Goal: Task Accomplishment & Management: Complete application form

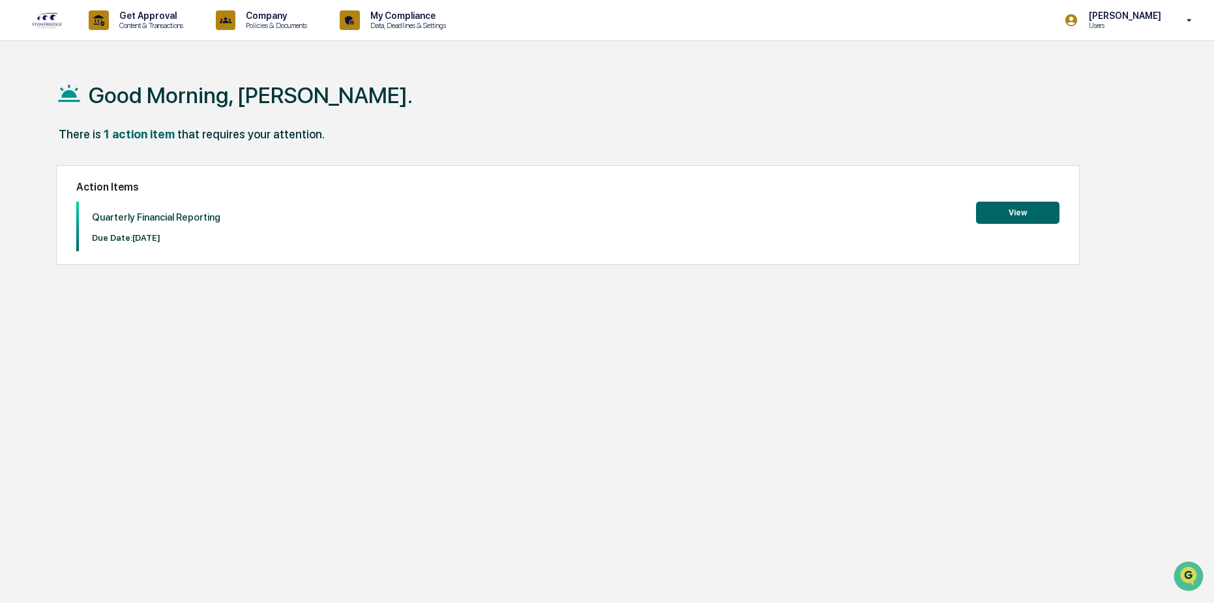
click at [1011, 212] on button "View" at bounding box center [1017, 213] width 83 height 22
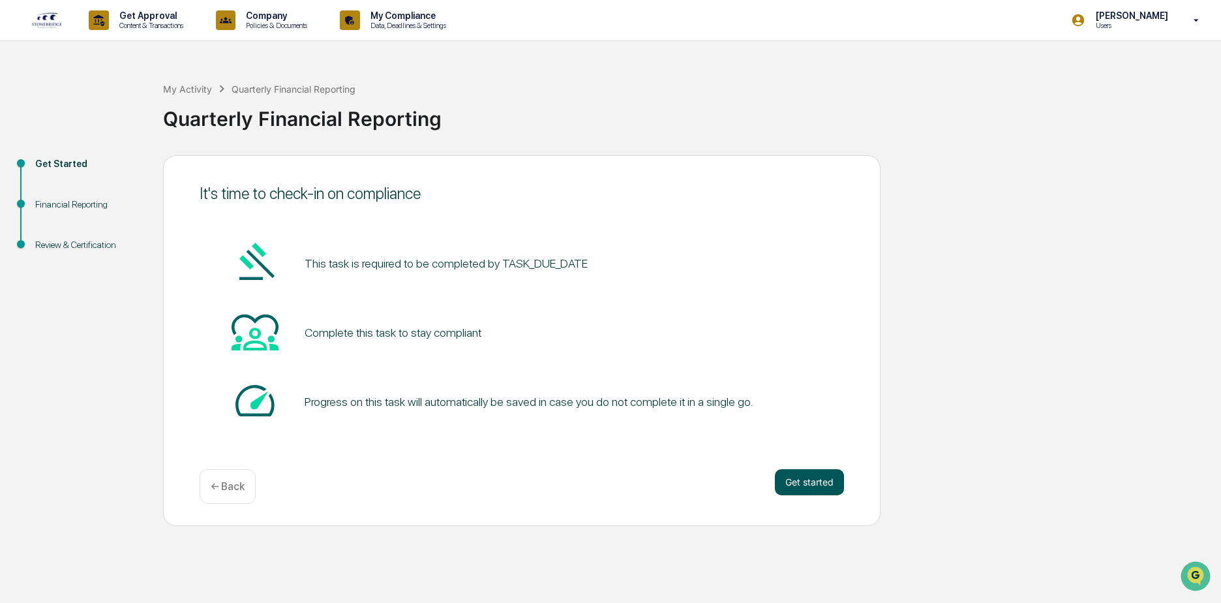
click at [839, 487] on button "Get started" at bounding box center [809, 482] width 69 height 26
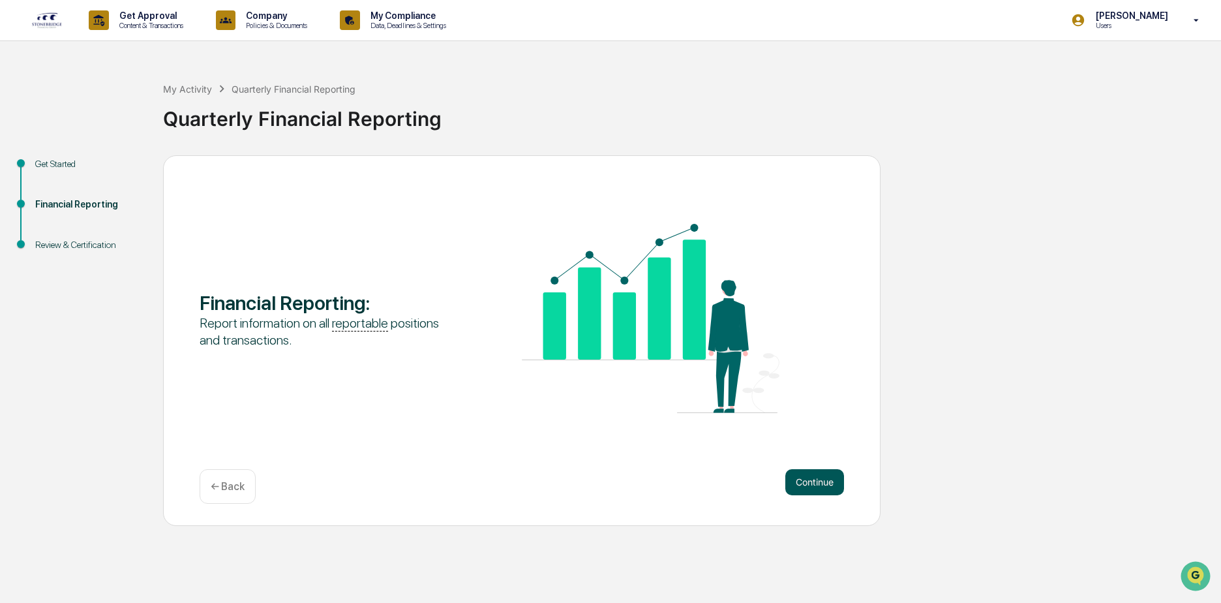
click at [828, 484] on button "Continue" at bounding box center [814, 482] width 59 height 26
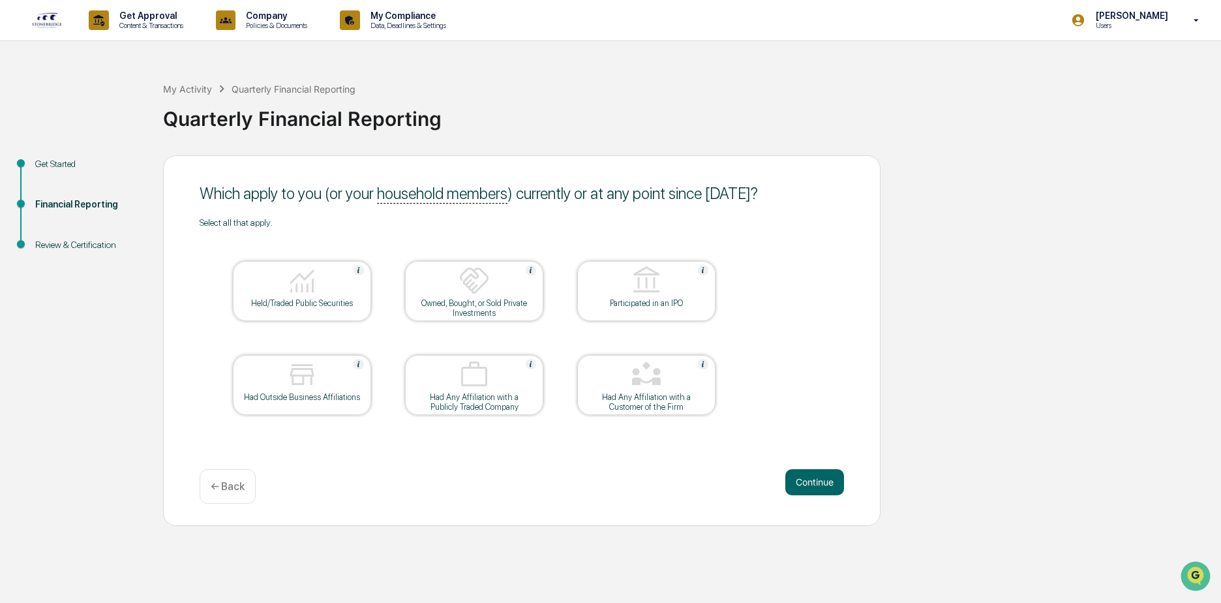
click at [340, 293] on div at bounding box center [302, 281] width 130 height 33
click at [805, 479] on button "Continue" at bounding box center [814, 482] width 59 height 26
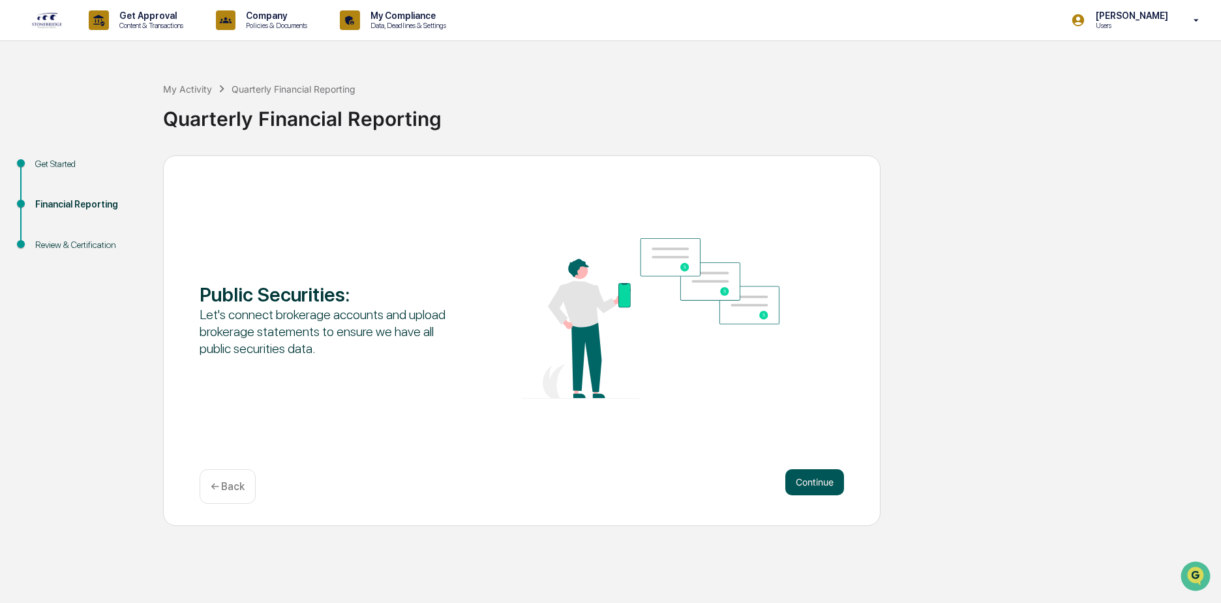
click at [824, 481] on button "Continue" at bounding box center [814, 482] width 59 height 26
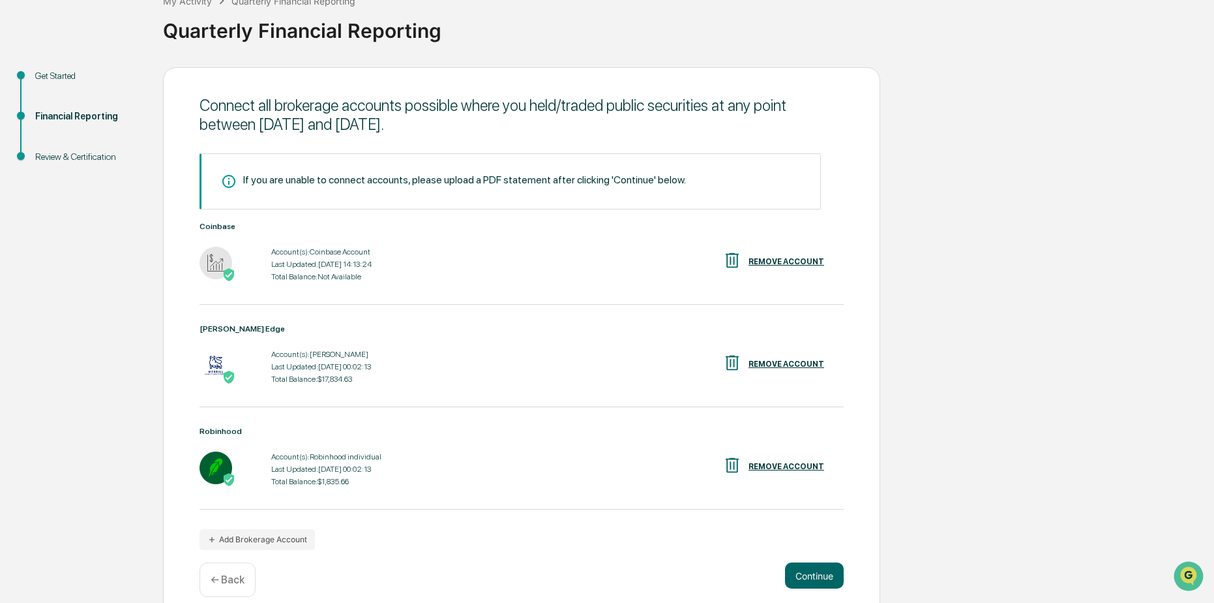
scroll to position [104, 0]
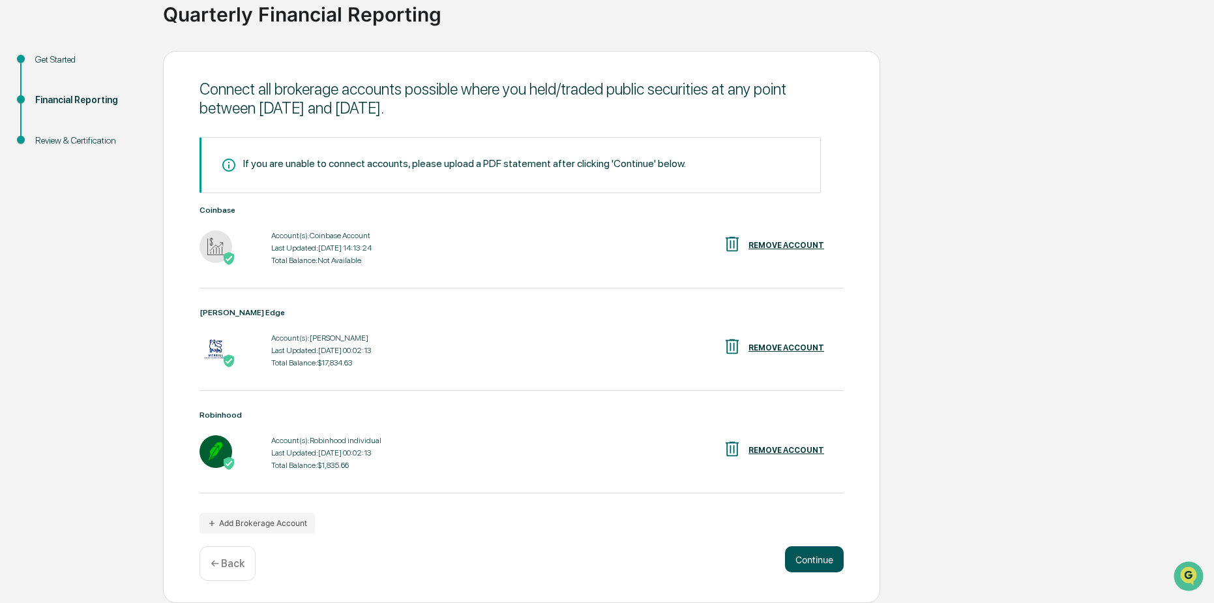
click at [805, 556] on button "Continue" at bounding box center [814, 559] width 59 height 26
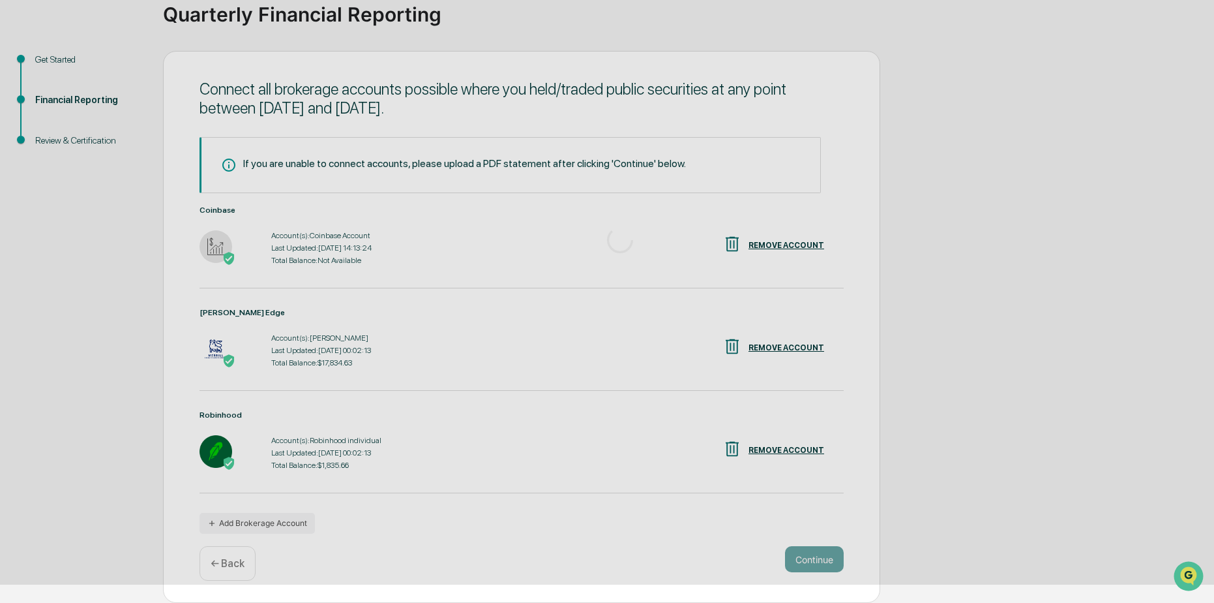
scroll to position [0, 0]
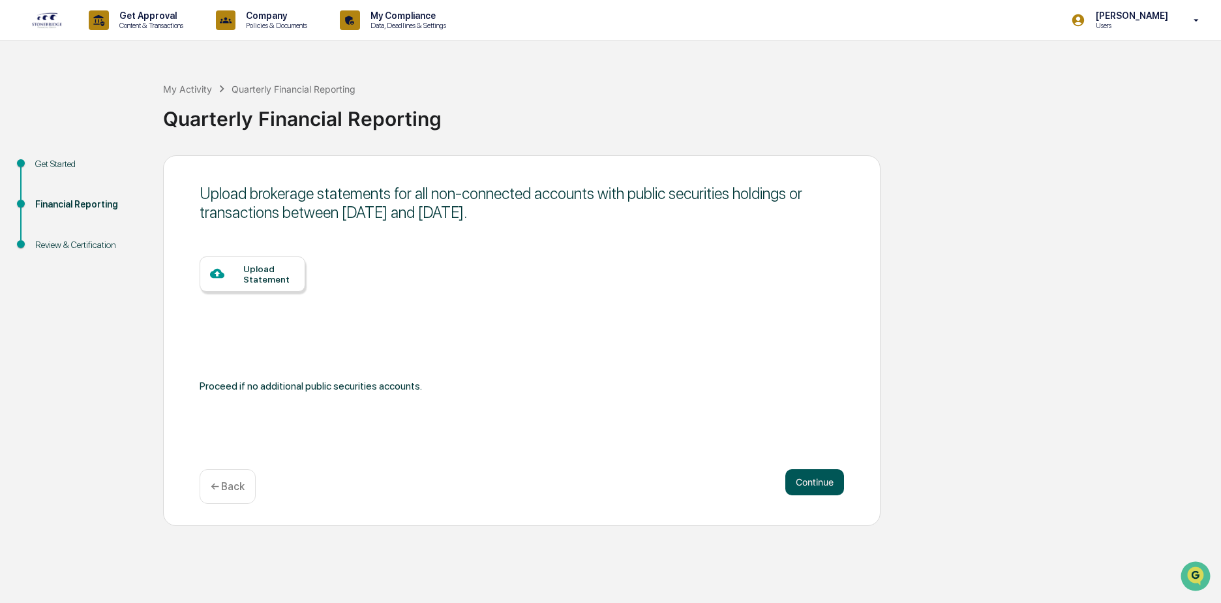
click at [824, 479] on button "Continue" at bounding box center [814, 482] width 59 height 26
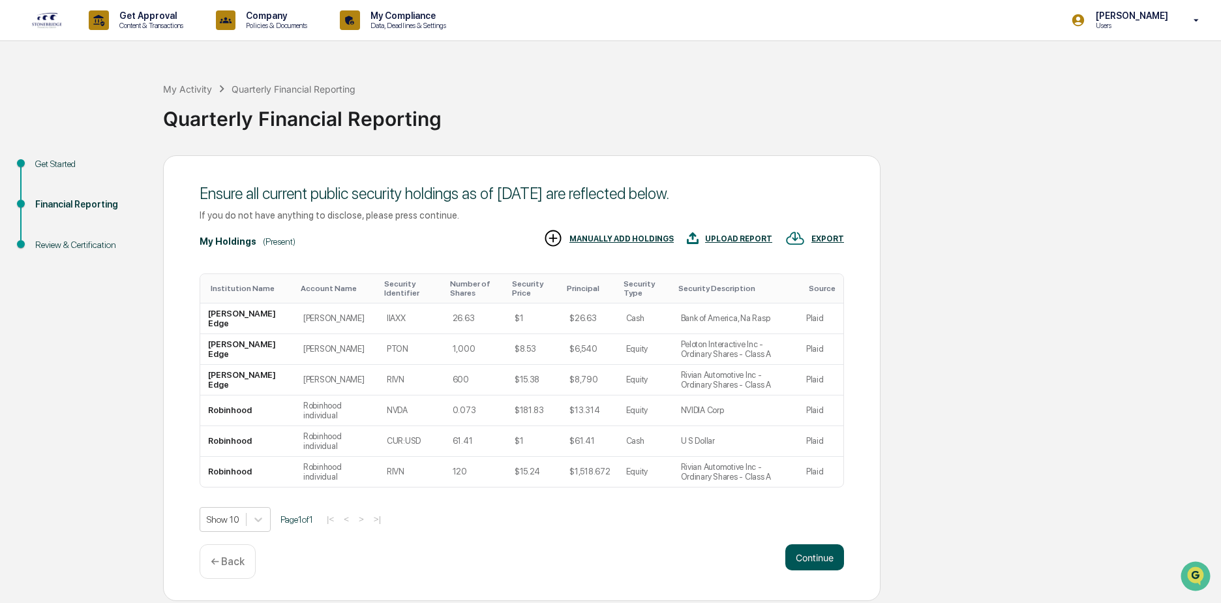
click at [837, 548] on button "Continue" at bounding box center [814, 557] width 59 height 26
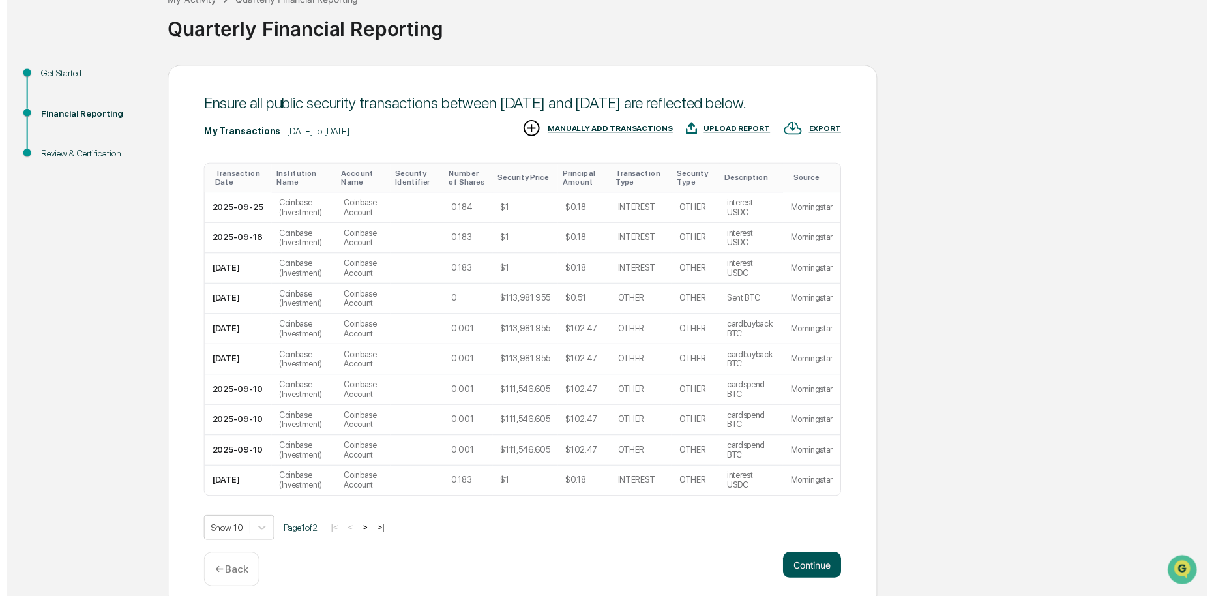
scroll to position [121, 0]
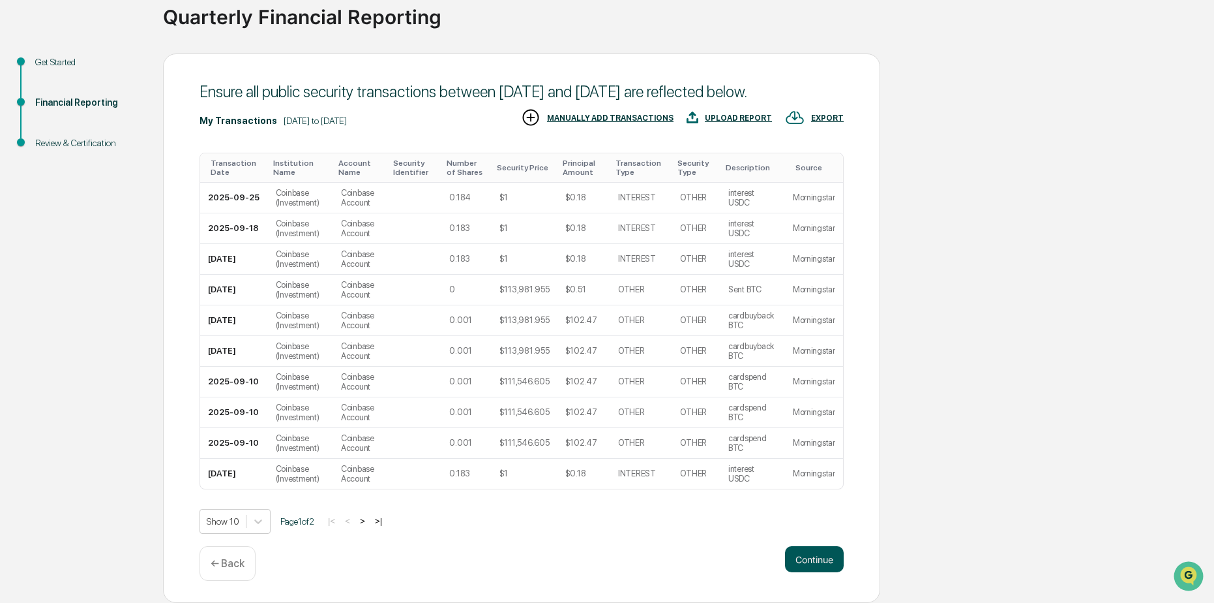
click at [824, 552] on button "Continue" at bounding box center [814, 559] width 59 height 26
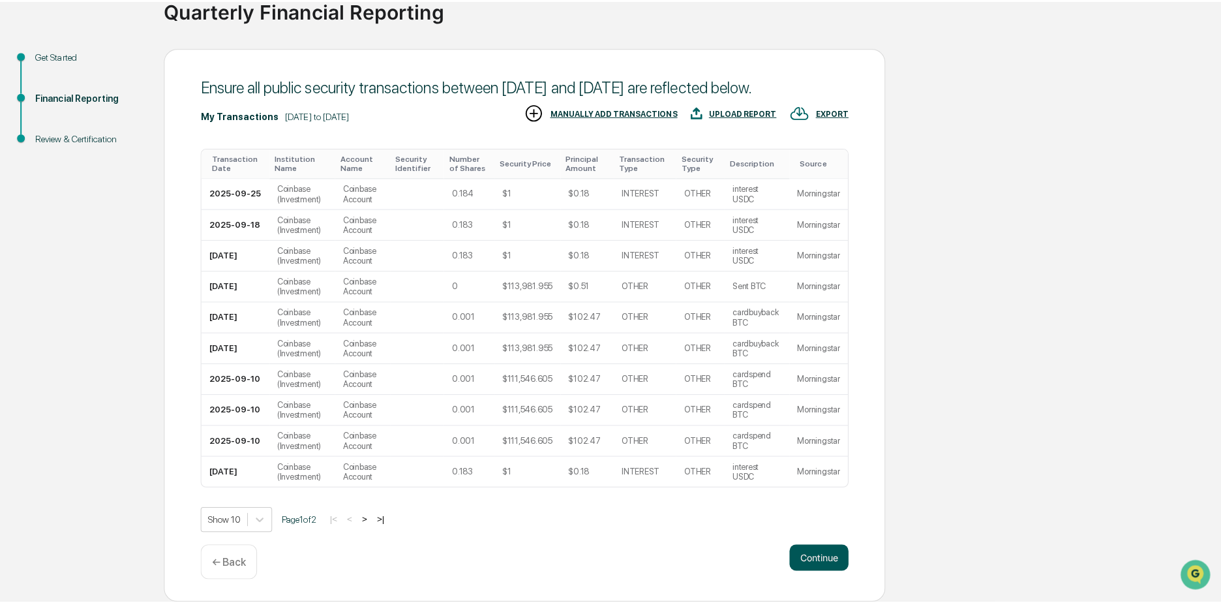
scroll to position [0, 0]
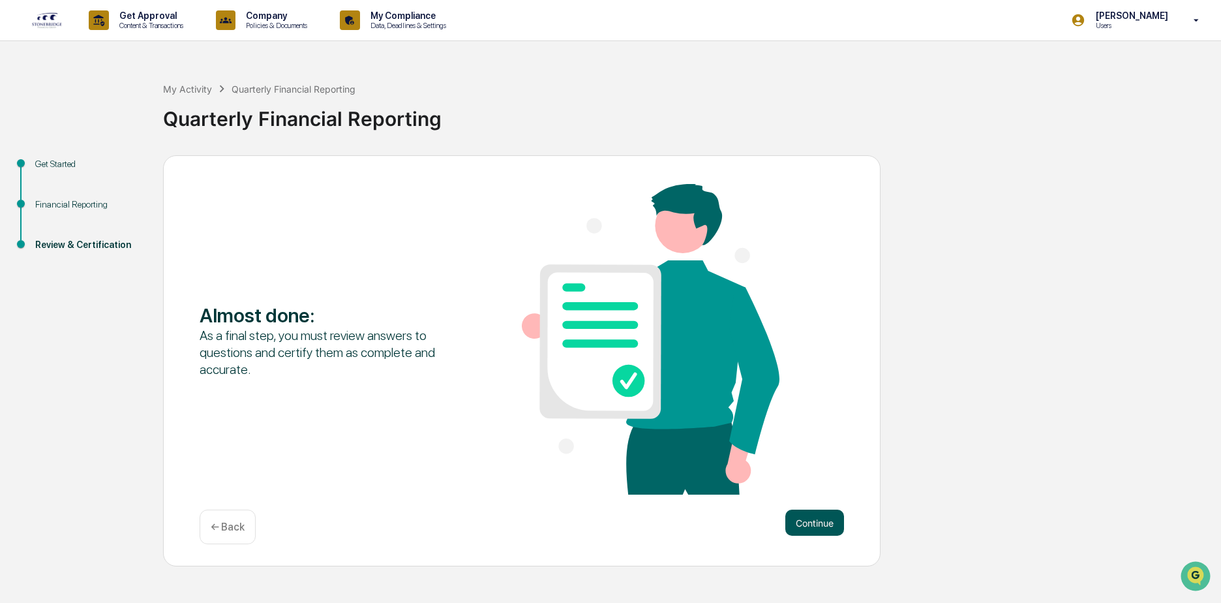
click at [812, 527] on button "Continue" at bounding box center [814, 522] width 59 height 26
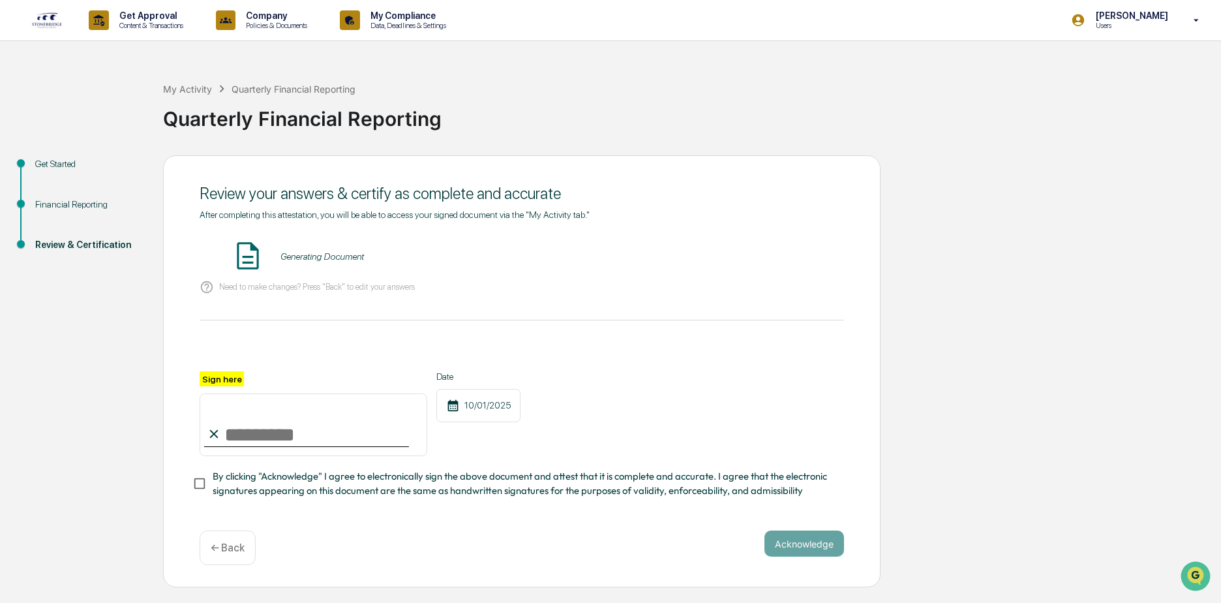
click at [256, 439] on input "Sign here" at bounding box center [314, 424] width 228 height 63
type input "**********"
click at [258, 475] on span "By clicking "Acknowledge" I agree to electronically sign the above document and…" at bounding box center [523, 483] width 621 height 29
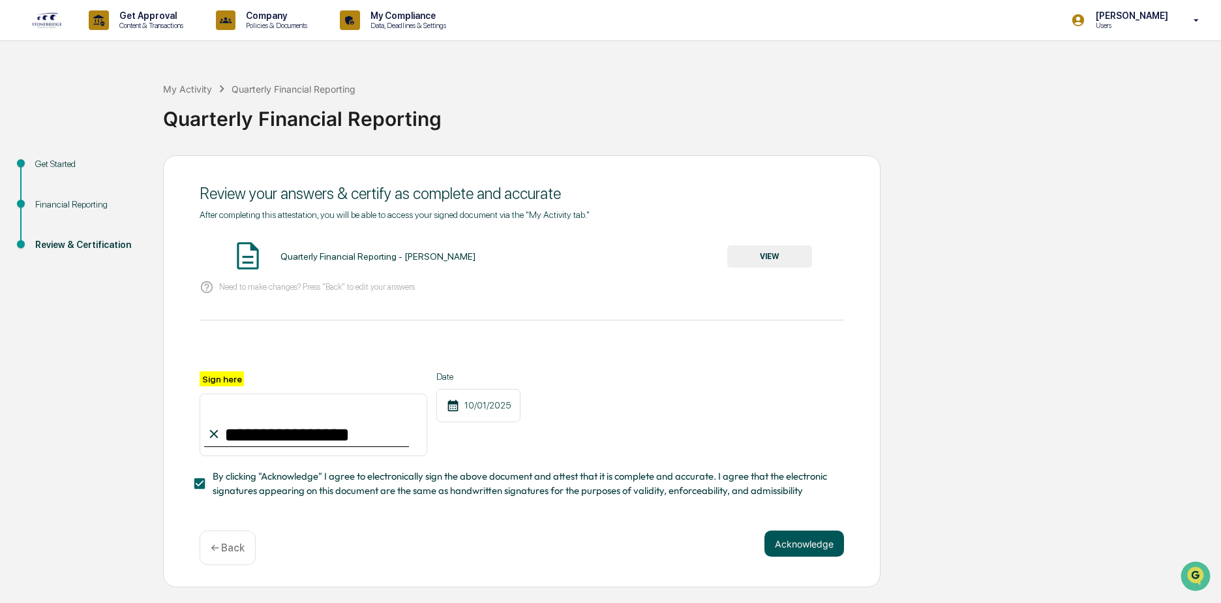
click at [803, 549] on button "Acknowledge" at bounding box center [804, 543] width 80 height 26
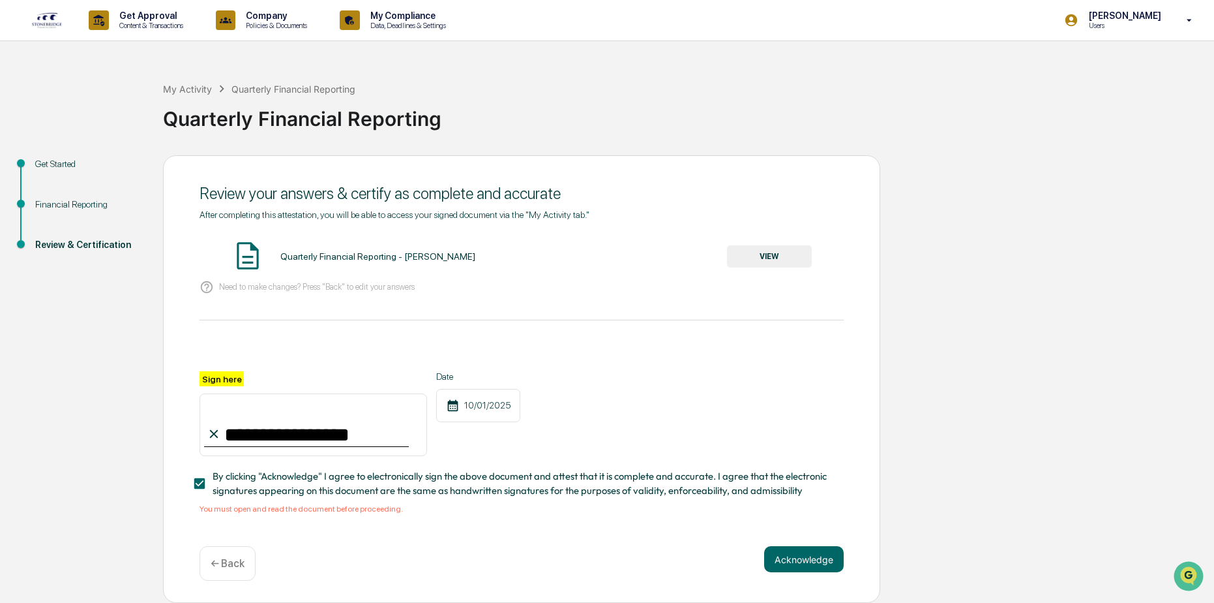
click at [760, 255] on button "VIEW" at bounding box center [769, 256] width 85 height 22
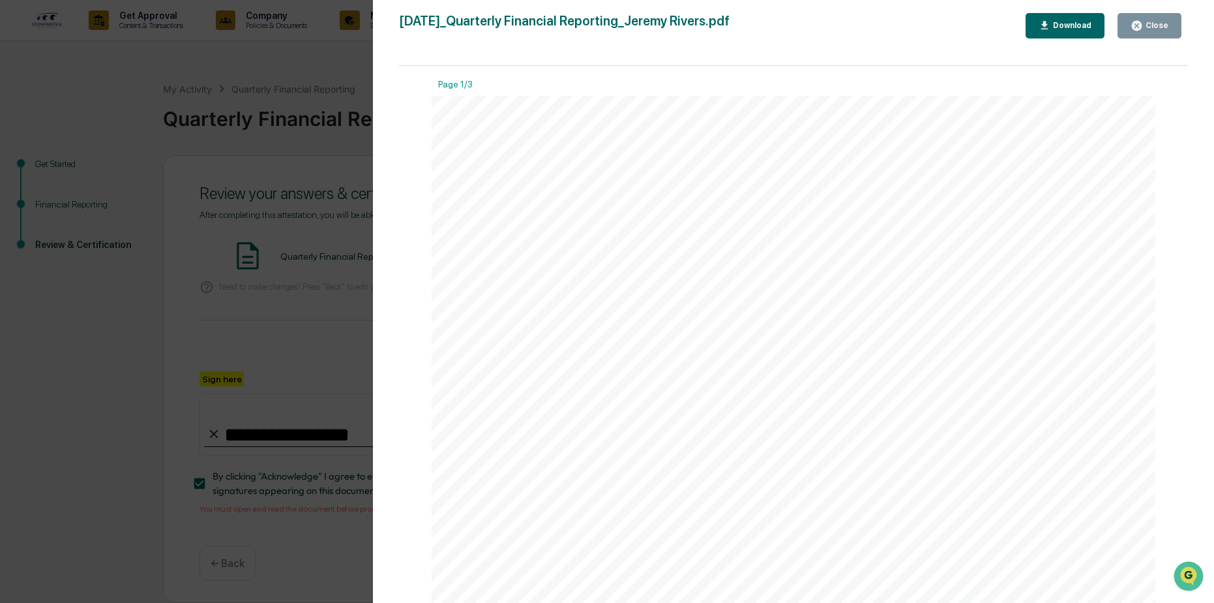
click at [1151, 28] on div "Close" at bounding box center [1155, 25] width 25 height 9
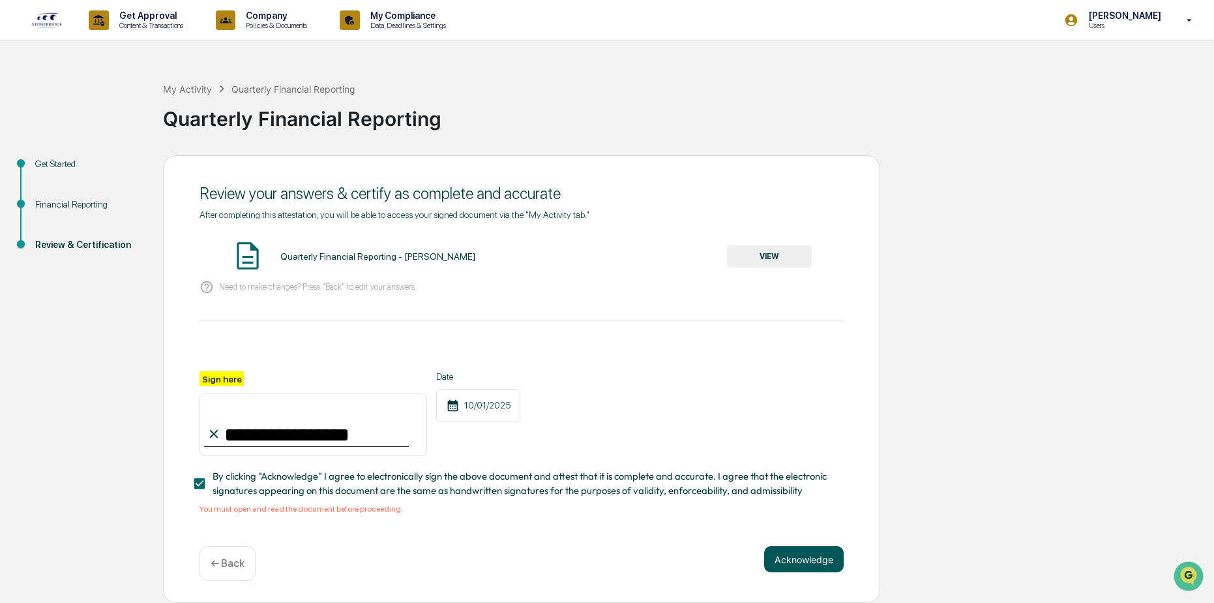
click at [794, 560] on button "Acknowledge" at bounding box center [804, 559] width 80 height 26
